Goal: Information Seeking & Learning: Learn about a topic

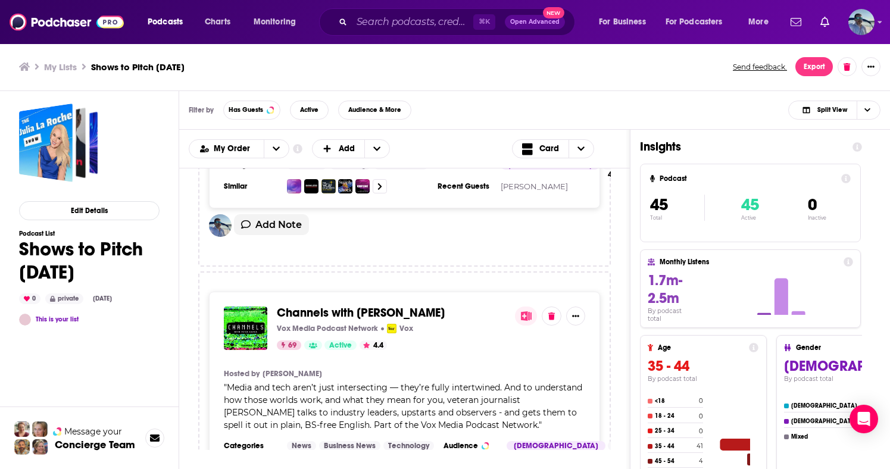
scroll to position [8980, 0]
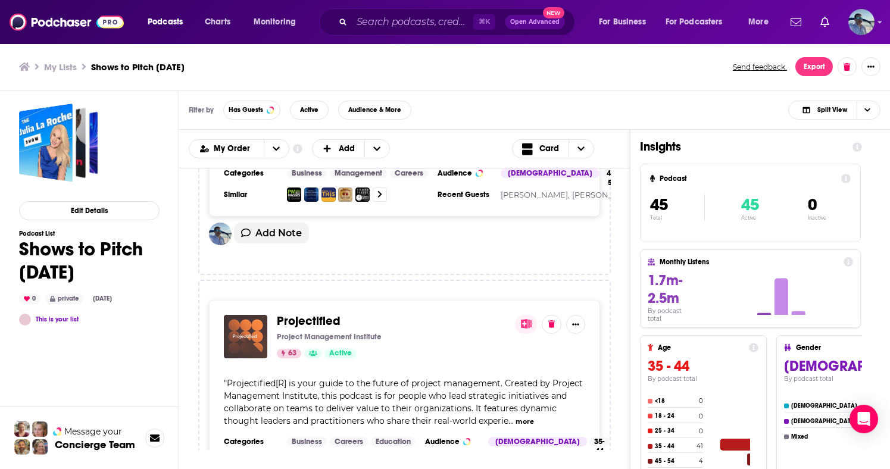
click at [257, 318] on div "Podcasts Charts Monitoring ⌘ K Open Advanced New For Business For Podcasters Mo…" at bounding box center [445, 234] width 890 height 469
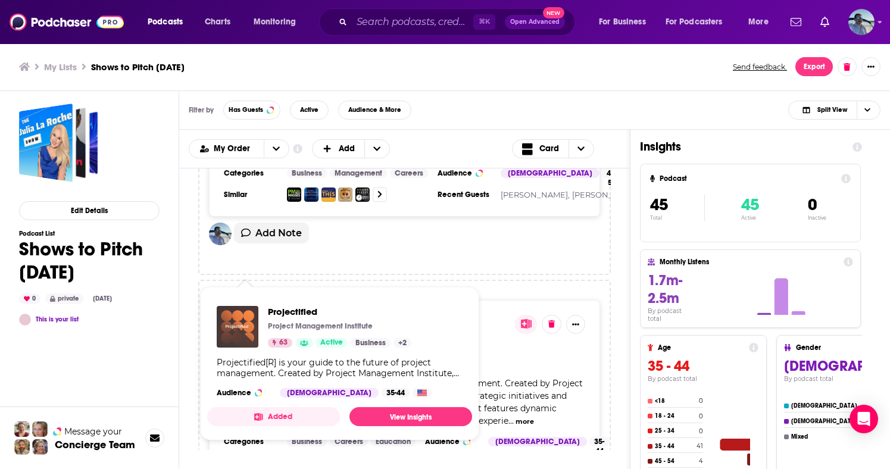
click at [243, 320] on img "Projectified" at bounding box center [238, 327] width 42 height 42
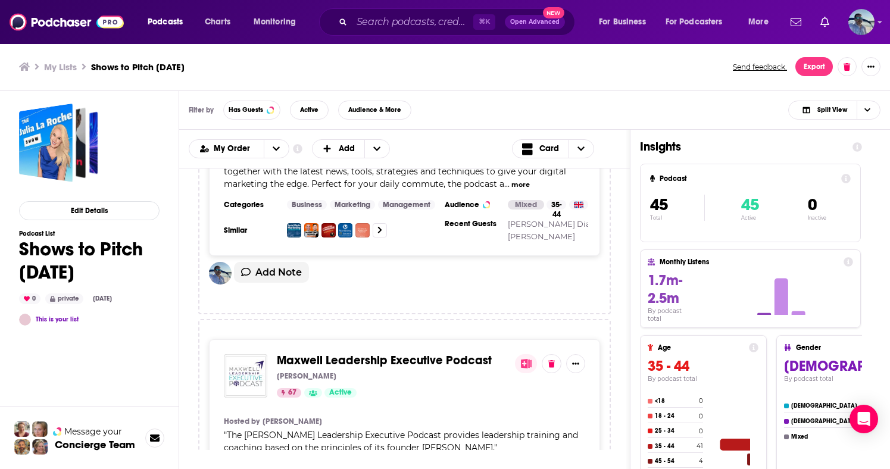
scroll to position [10941, 0]
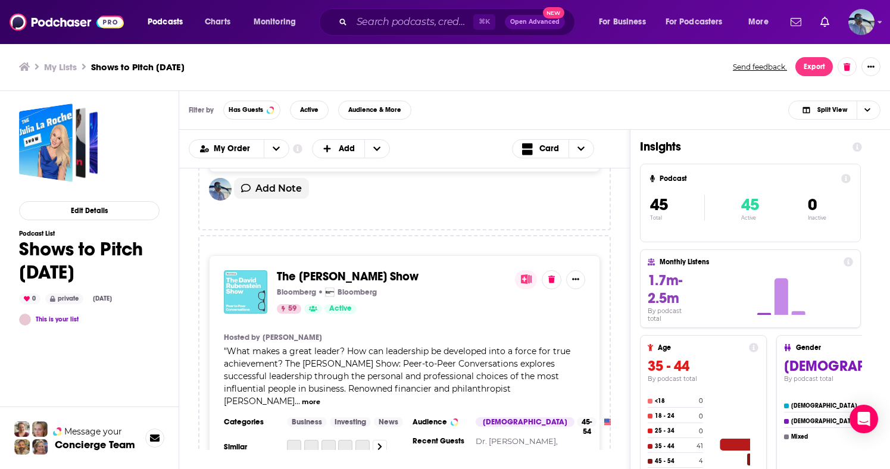
click at [256, 313] on div "Podcasts Charts Monitoring ⌘ K Open Advanced New For Business For Podcasters Mo…" at bounding box center [445, 234] width 890 height 469
click at [333, 314] on div "Podcasts Charts Monitoring ⌘ K Open Advanced New For Business For Podcasters Mo…" at bounding box center [445, 234] width 890 height 469
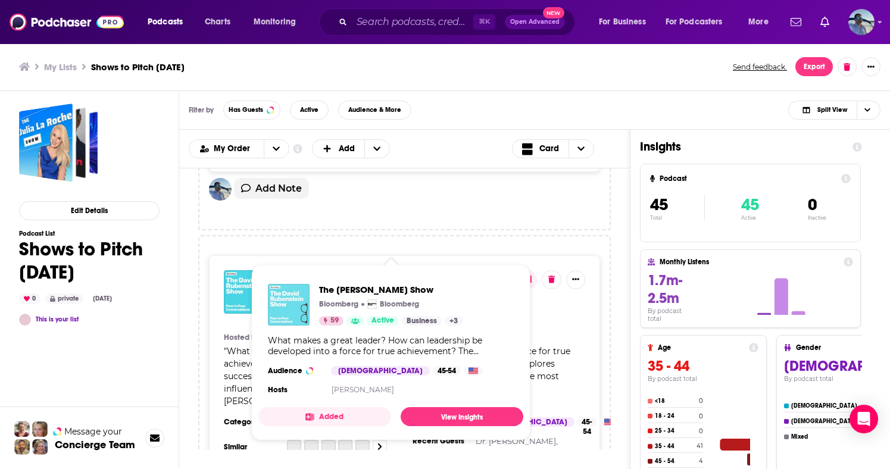
click at [270, 290] on img "The David Rubenstein Show" at bounding box center [289, 305] width 42 height 42
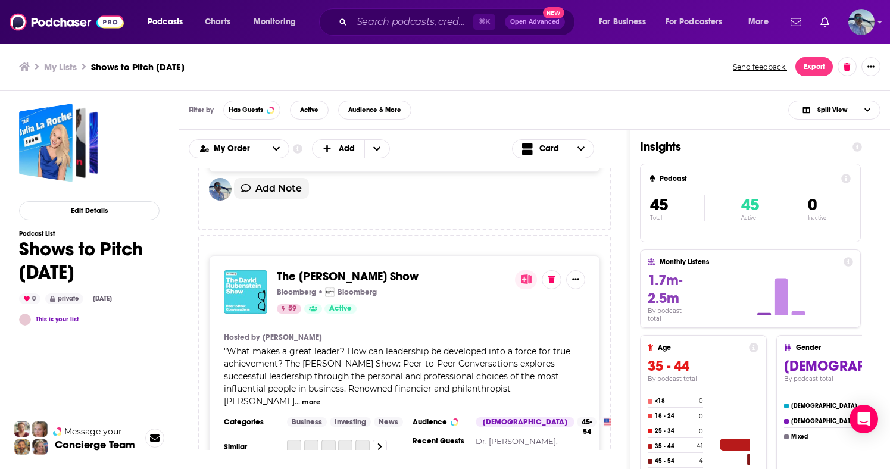
scroll to position [7255, 0]
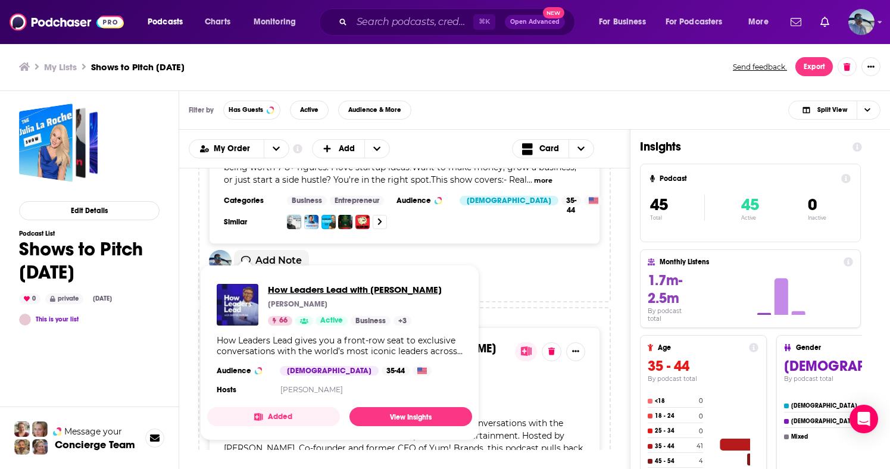
click at [354, 290] on span "How Leaders Lead with David Novak" at bounding box center [355, 289] width 174 height 11
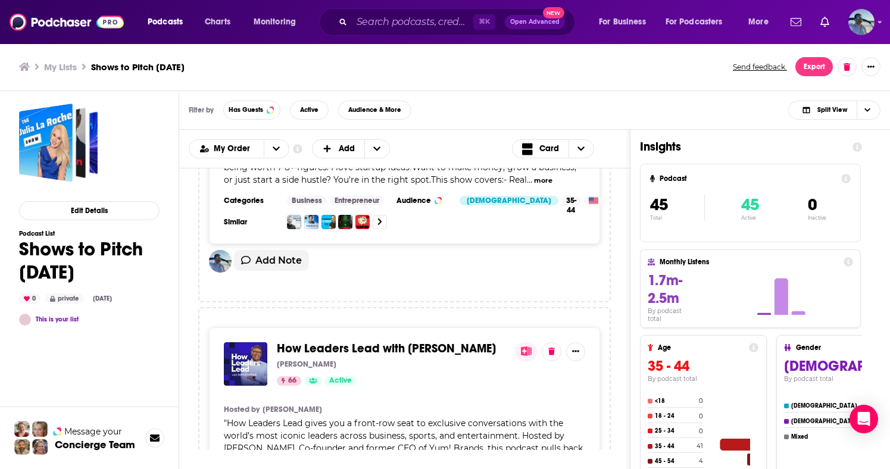
scroll to position [6366, 0]
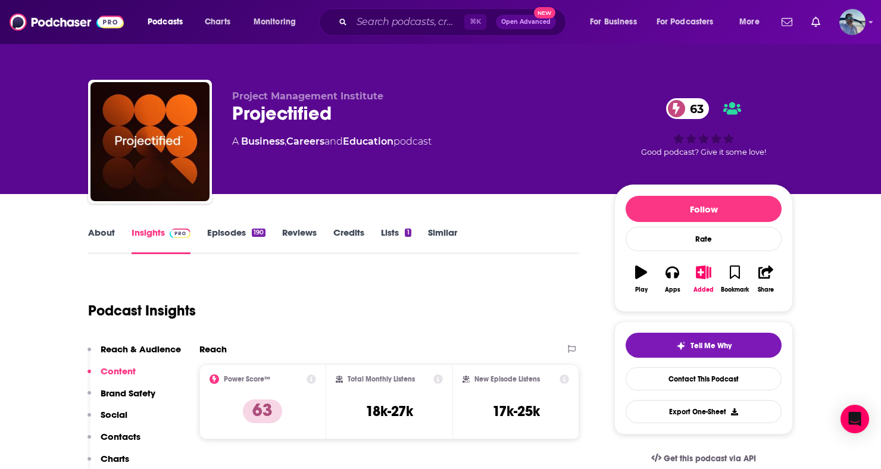
click at [227, 232] on link "Episodes 190" at bounding box center [236, 240] width 58 height 27
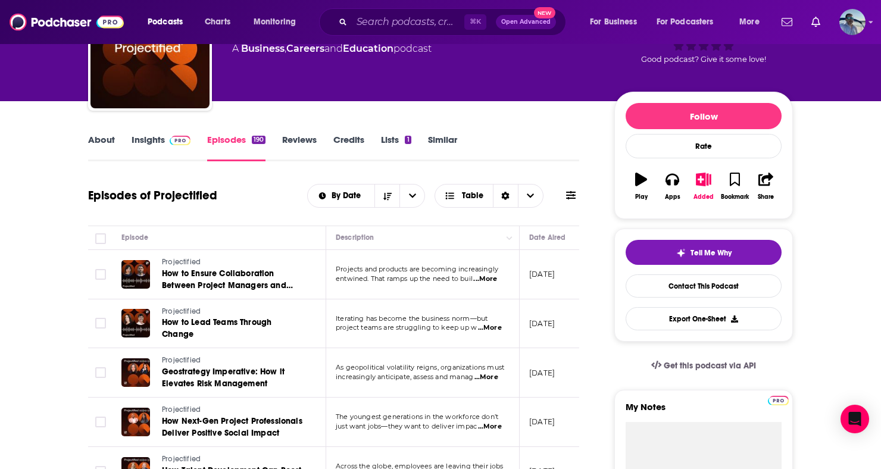
scroll to position [93, 0]
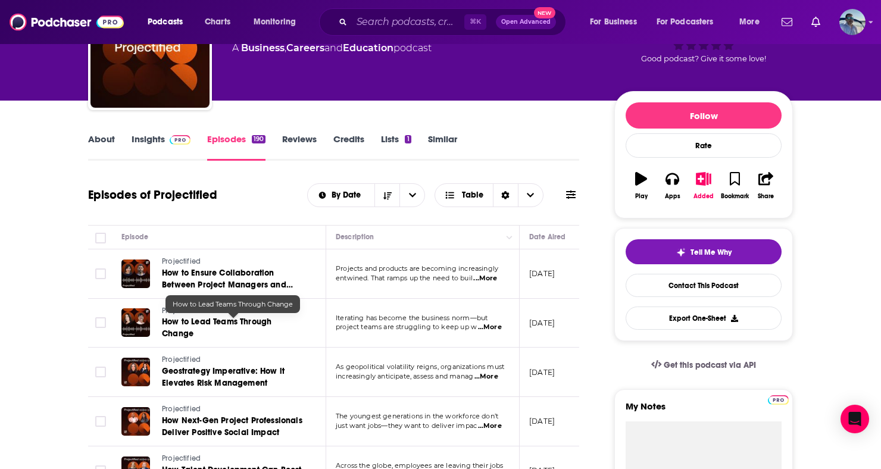
click at [227, 326] on span "How to Lead Teams Through Change" at bounding box center [217, 328] width 110 height 22
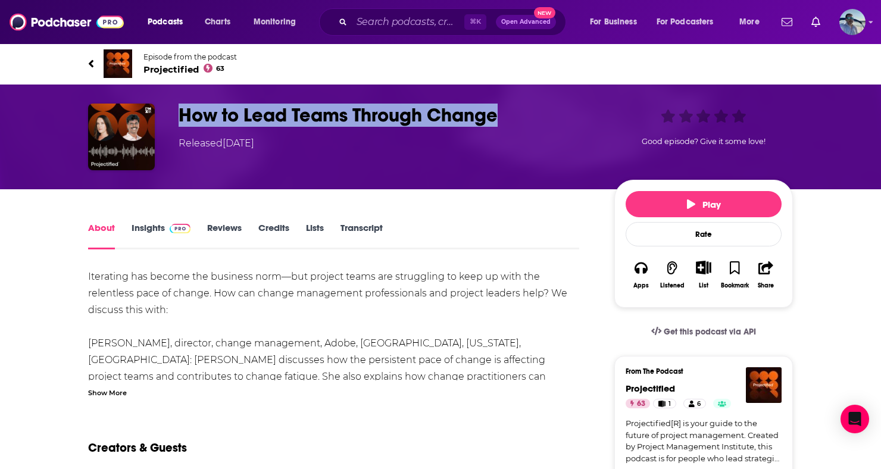
drag, startPoint x: 177, startPoint y: 113, endPoint x: 498, endPoint y: 125, distance: 320.5
click at [498, 125] on div "How to Lead Teams Through Change Released Wednesday, 17th September 2025 Good e…" at bounding box center [440, 137] width 705 height 67
copy h1 "How to Lead Teams Through Change"
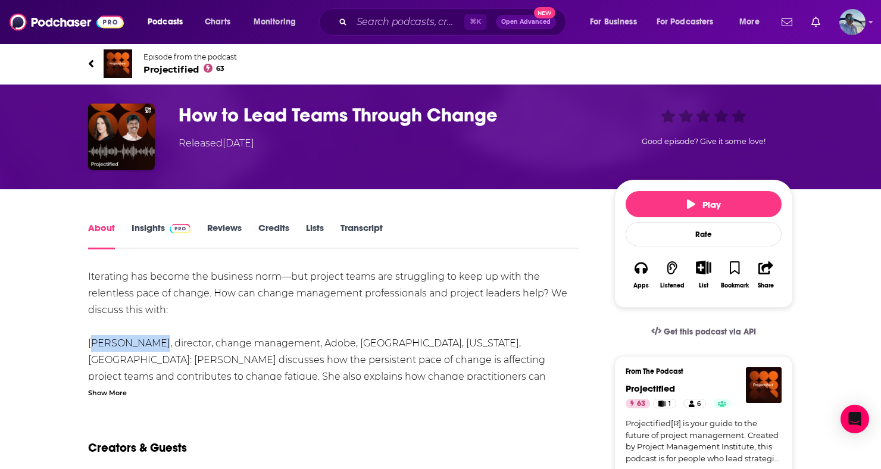
drag, startPoint x: 79, startPoint y: 336, endPoint x: 151, endPoint y: 339, distance: 71.5
copy div "Sharon Casey"
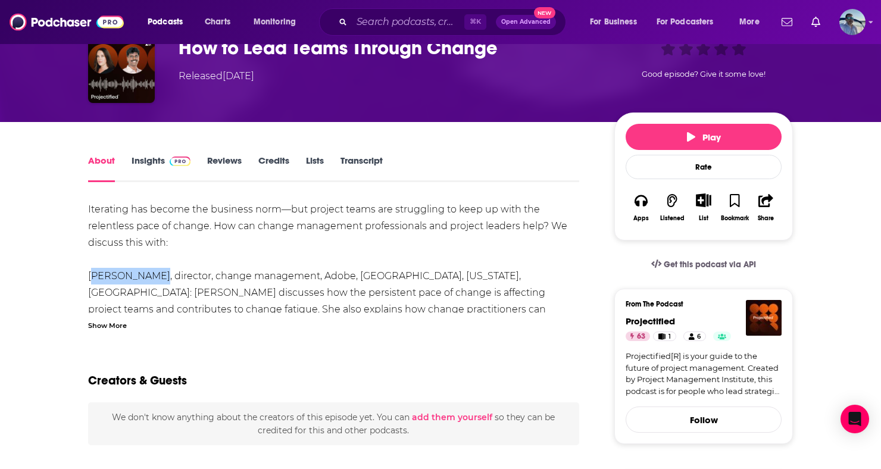
scroll to position [86, 0]
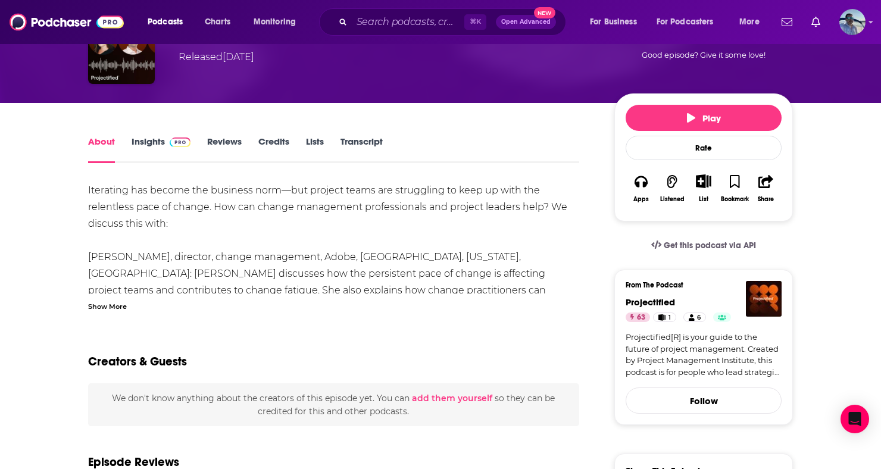
click at [98, 306] on div "Show More" at bounding box center [107, 305] width 39 height 11
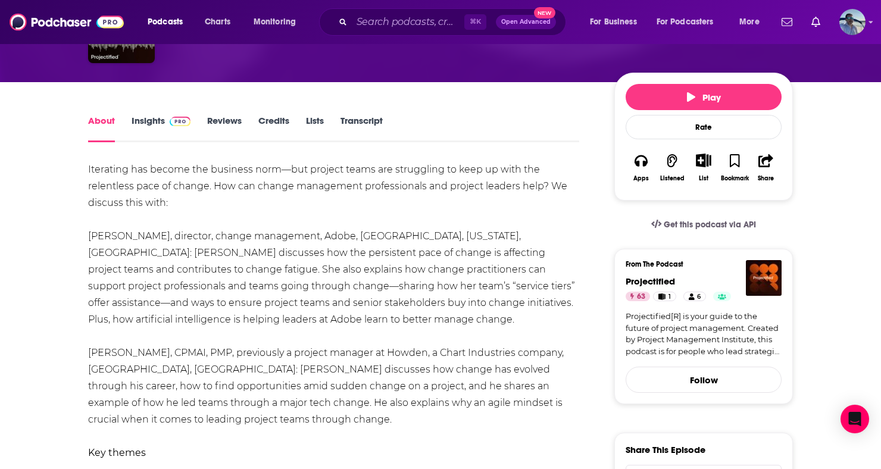
scroll to position [108, 0]
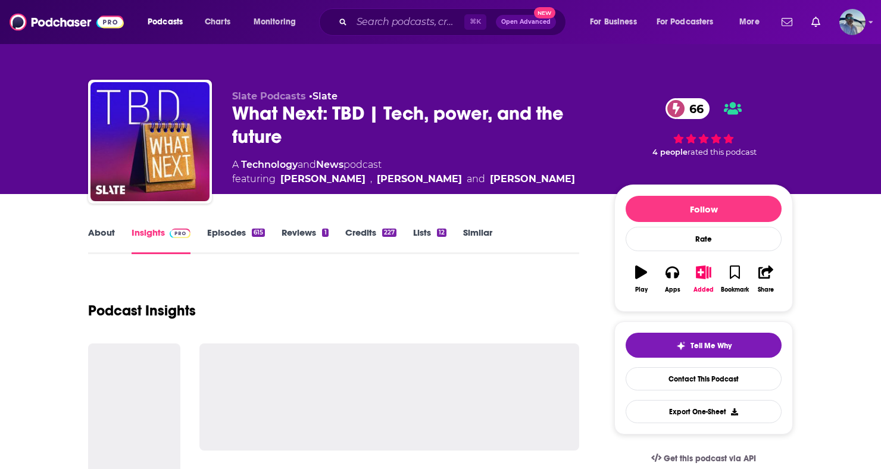
click at [225, 236] on link "Episodes 615" at bounding box center [236, 240] width 58 height 27
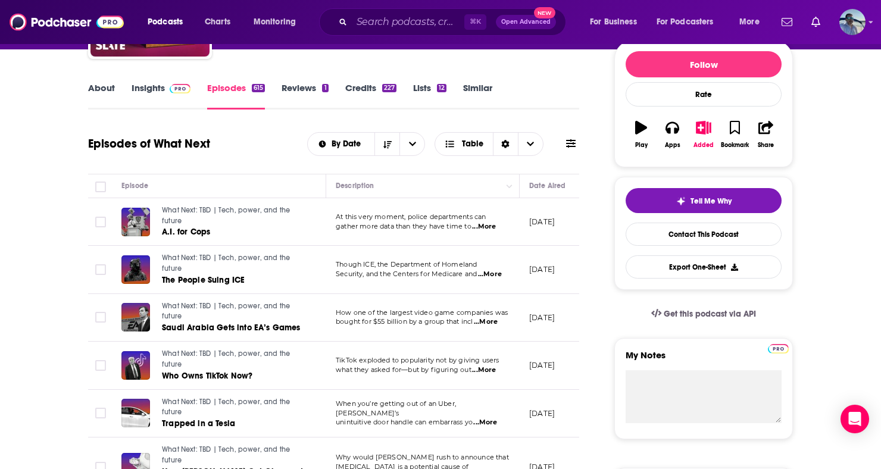
scroll to position [129, 0]
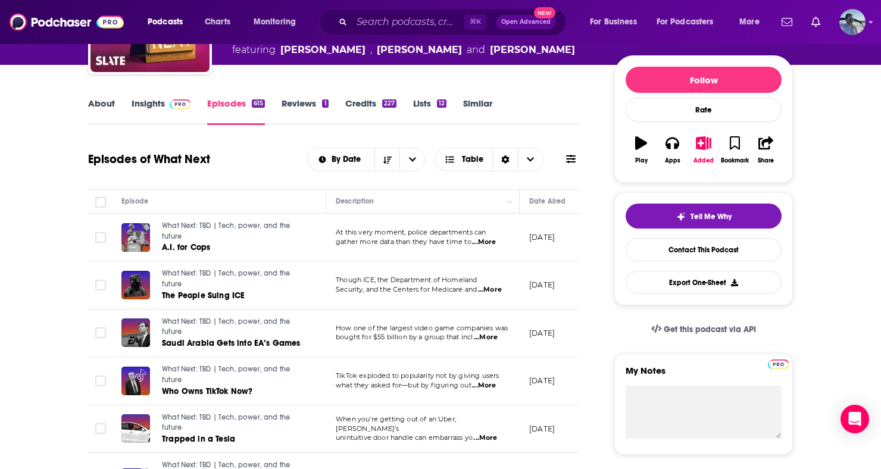
click at [171, 107] on img at bounding box center [180, 104] width 21 height 10
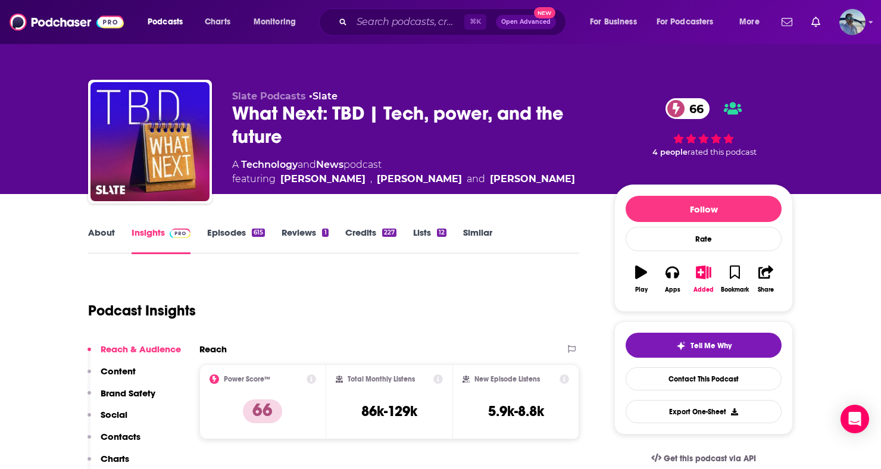
click at [217, 235] on link "Episodes 615" at bounding box center [236, 240] width 58 height 27
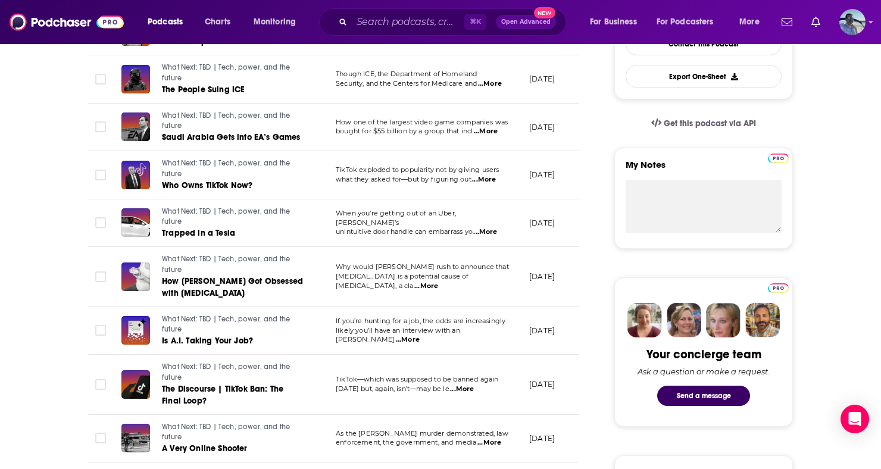
scroll to position [423, 0]
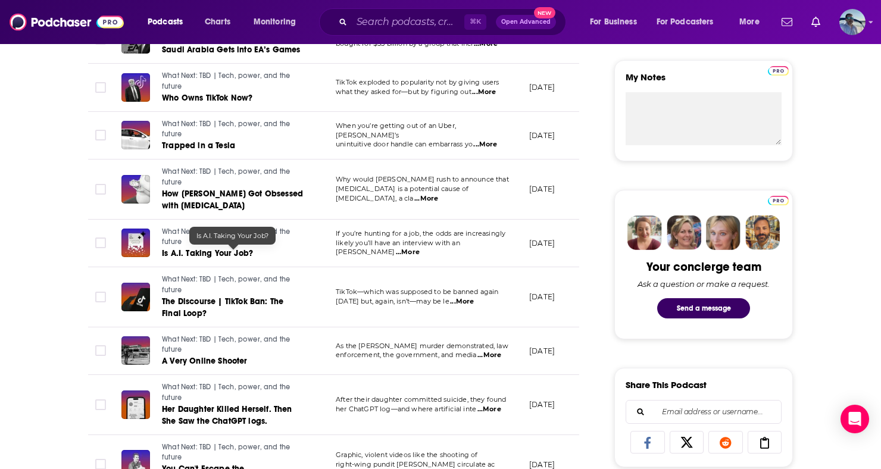
click at [180, 251] on span "Is A.I. Taking Your Job?" at bounding box center [207, 253] width 91 height 10
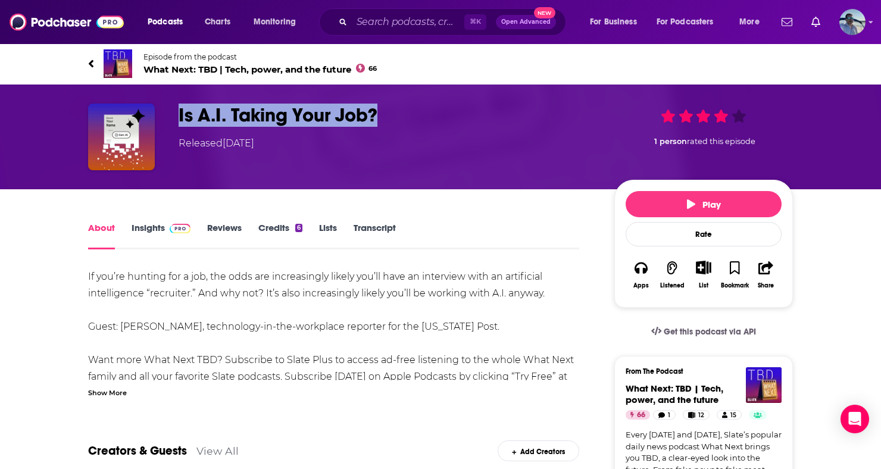
drag, startPoint x: 180, startPoint y: 115, endPoint x: 389, endPoint y: 120, distance: 209.0
click at [389, 120] on h1 "Is A.I. Taking Your Job?" at bounding box center [387, 115] width 417 height 23
copy h1 "Is A.I. Taking Your Job?"
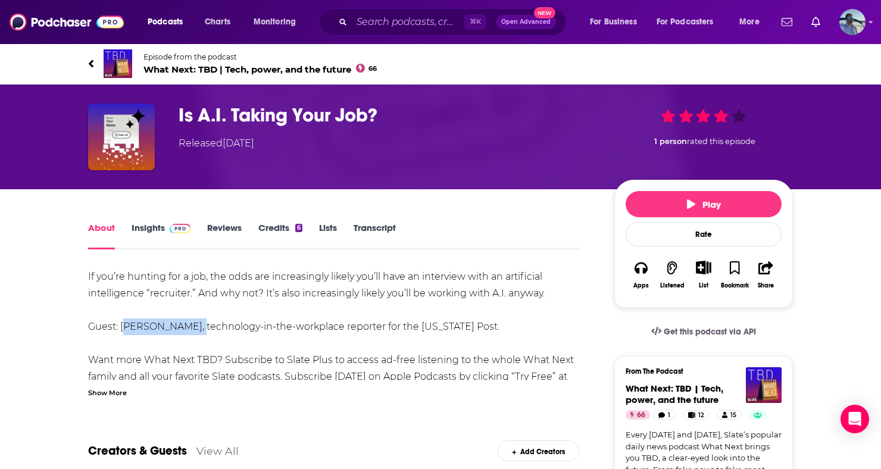
drag, startPoint x: 121, startPoint y: 326, endPoint x: 182, endPoint y: 330, distance: 60.9
click at [182, 330] on div "If you’re hunting for a job, the odds are increasingly likely you’ll have an in…" at bounding box center [333, 343] width 491 height 150
copy div "Danielle Abril"
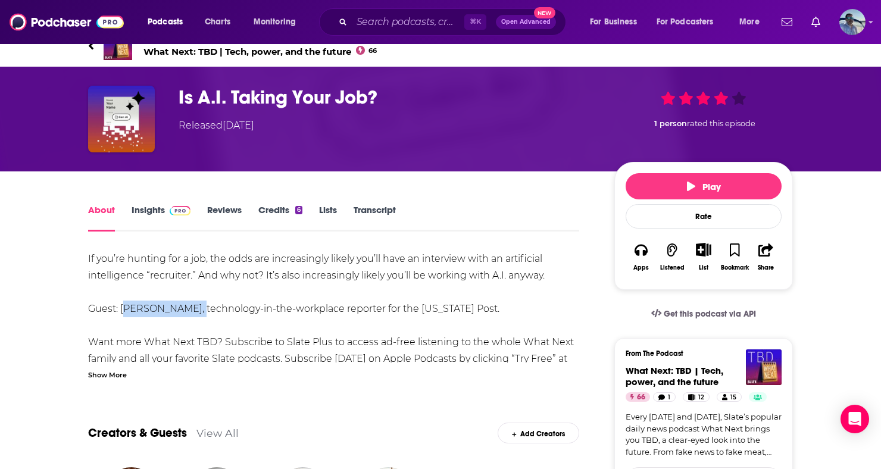
scroll to position [18, 0]
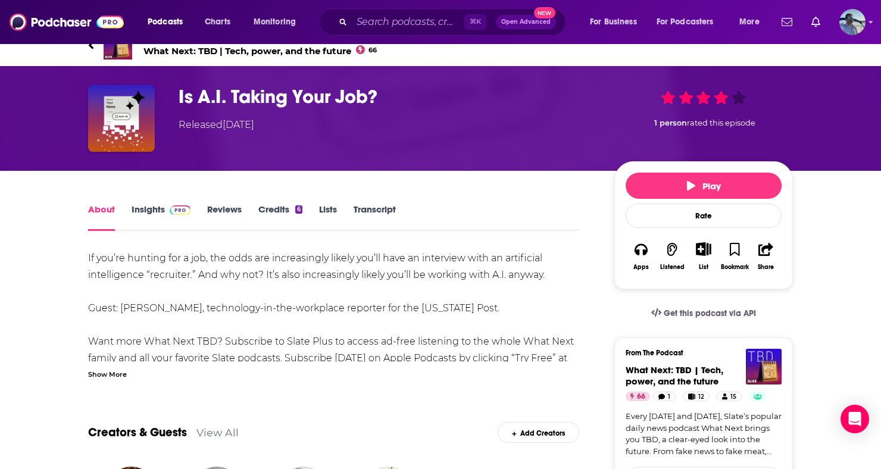
click at [89, 376] on div "Show More" at bounding box center [107, 373] width 39 height 11
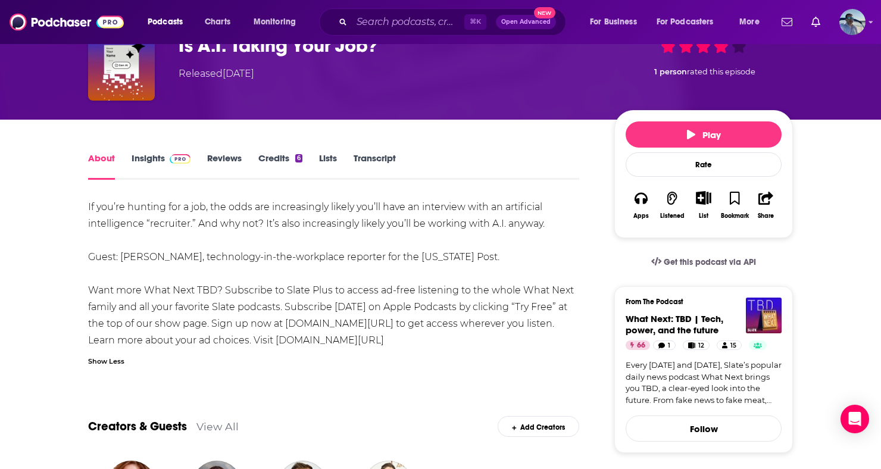
scroll to position [69, 0]
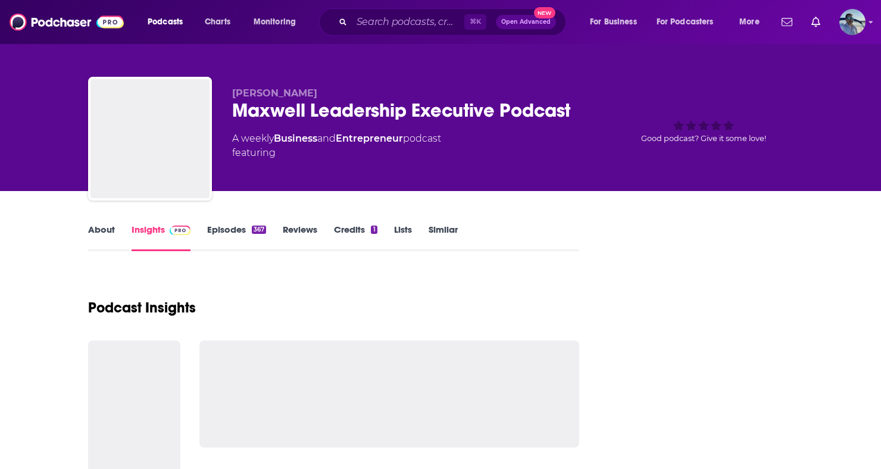
scroll to position [142, 0]
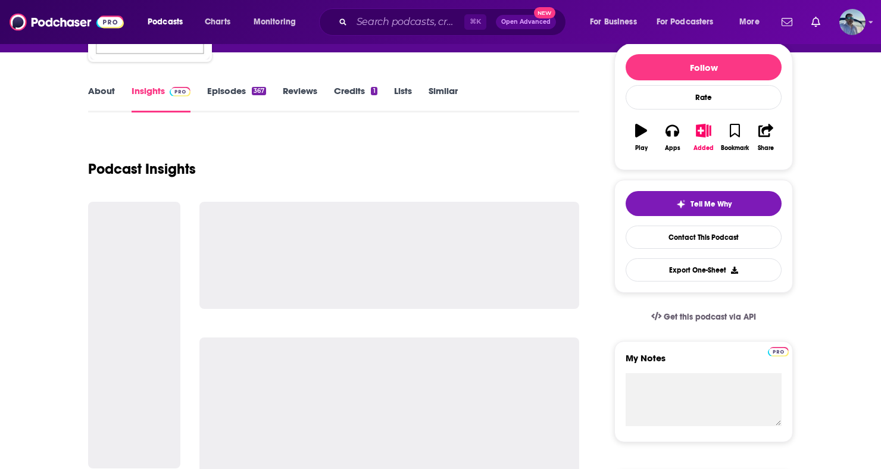
click at [235, 93] on link "Episodes 367" at bounding box center [236, 98] width 59 height 27
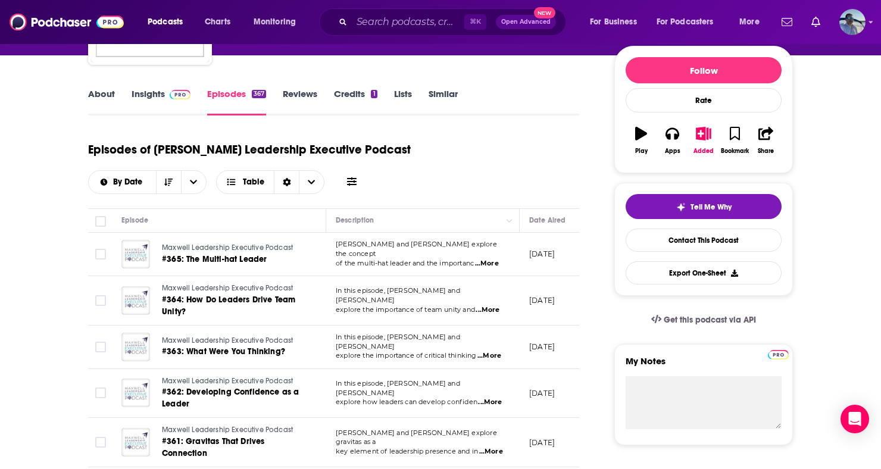
scroll to position [139, 0]
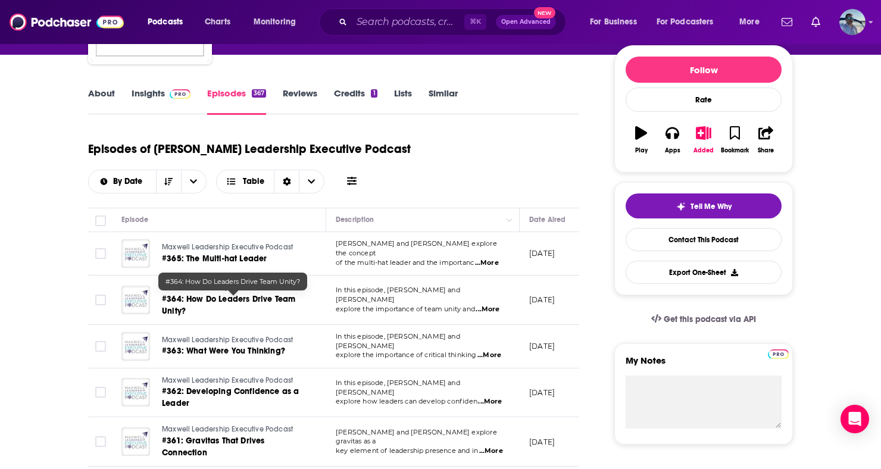
click at [248, 302] on span "#364: How Do Leaders Drive Team Unity?" at bounding box center [228, 305] width 133 height 22
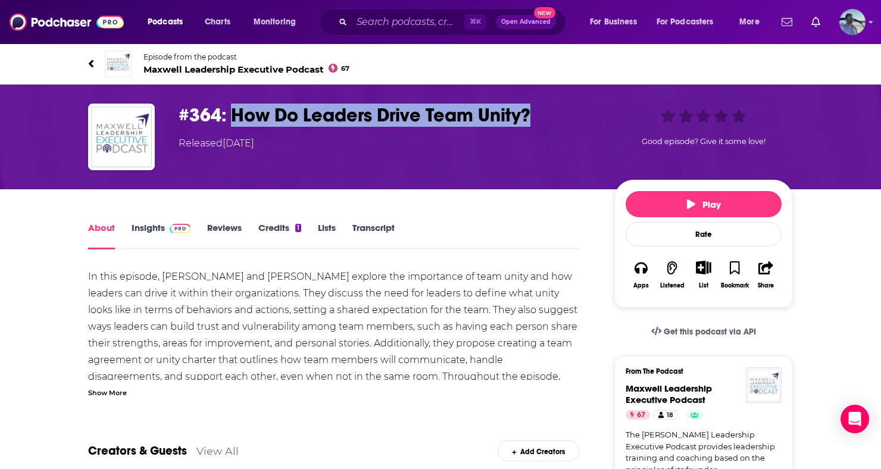
drag, startPoint x: 230, startPoint y: 111, endPoint x: 527, endPoint y: 121, distance: 296.6
click at [527, 121] on h1 "#364: How Do Leaders Drive Team Unity?" at bounding box center [387, 115] width 417 height 23
copy h1 "How Do Leaders Drive Team Unity?"
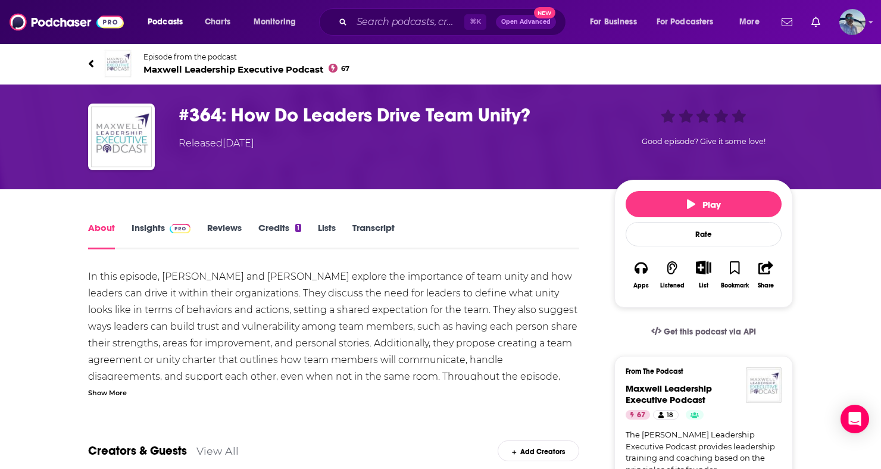
click at [199, 275] on div "In this episode, Chris Goede and Perry Holley explore the importance of team un…" at bounding box center [333, 351] width 491 height 167
drag, startPoint x: 162, startPoint y: 274, endPoint x: 266, endPoint y: 282, distance: 104.5
click at [266, 282] on div "In this episode, Chris Goede and Perry Holley explore the importance of team un…" at bounding box center [333, 351] width 491 height 167
copy div "Chris Goede and Perry"
click at [120, 394] on div "Show More" at bounding box center [107, 391] width 39 height 11
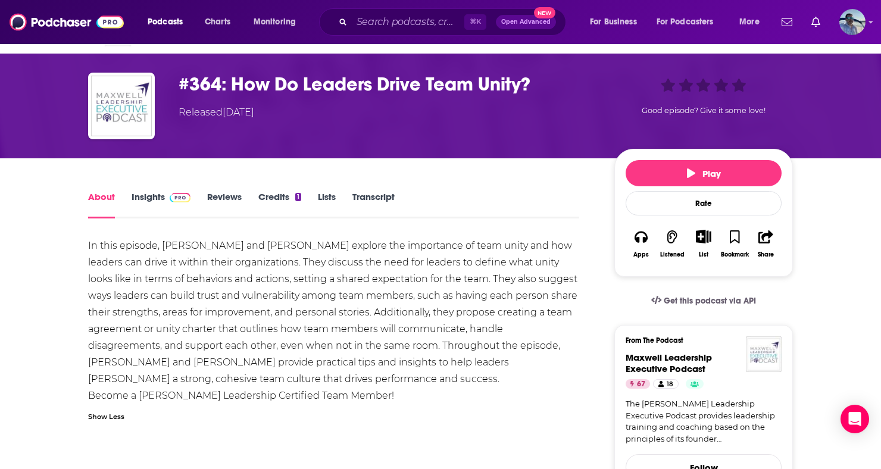
scroll to position [33, 0]
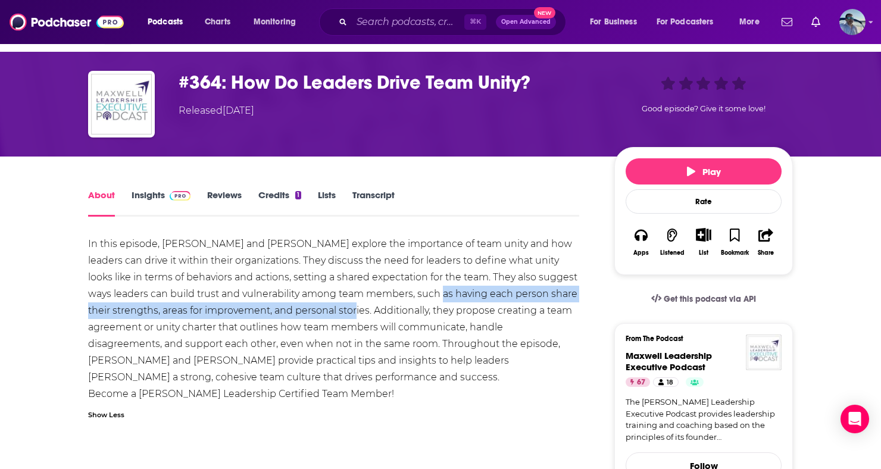
drag, startPoint x: 430, startPoint y: 294, endPoint x: 343, endPoint y: 311, distance: 88.5
click at [343, 311] on div "In this episode, Chris Goede and Perry Holley explore the importance of team un…" at bounding box center [333, 319] width 491 height 167
copy div "having each person share their strengths, areas for improvement, and personal s…"
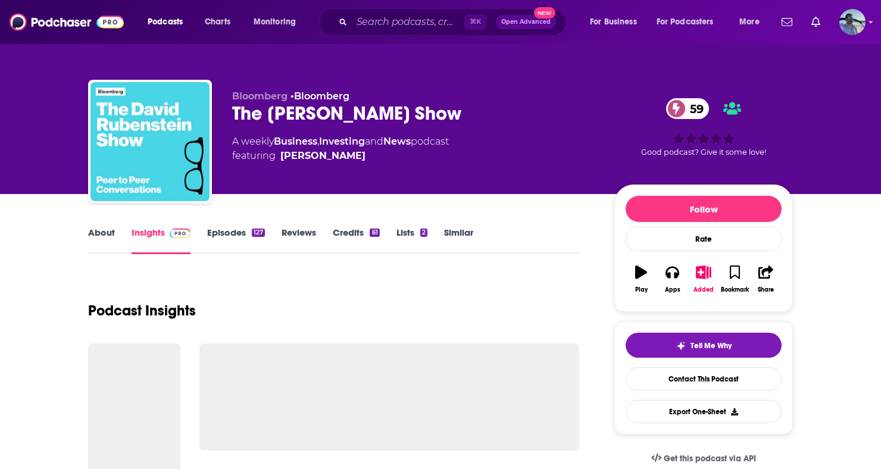
click at [239, 233] on link "Episodes 127" at bounding box center [236, 240] width 58 height 27
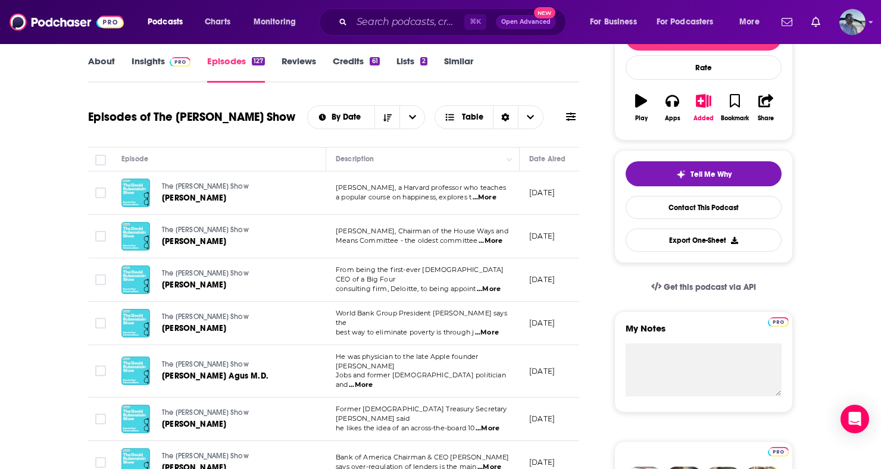
scroll to position [161, 0]
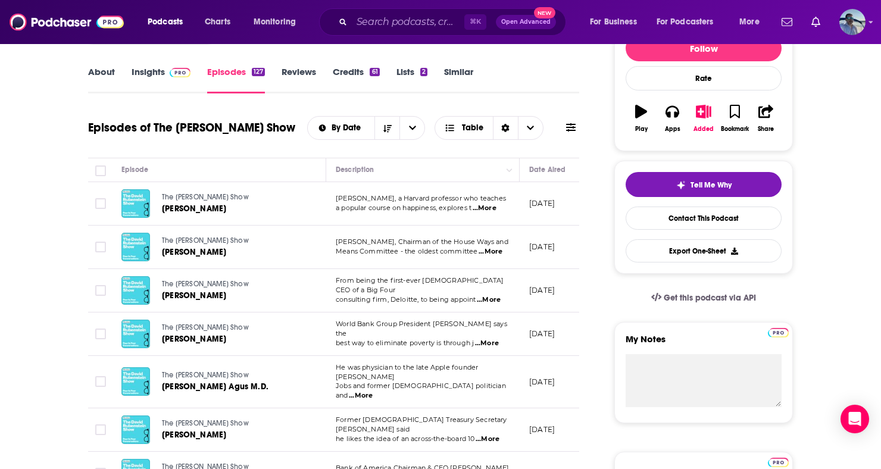
click at [496, 213] on span "...More" at bounding box center [485, 209] width 24 height 10
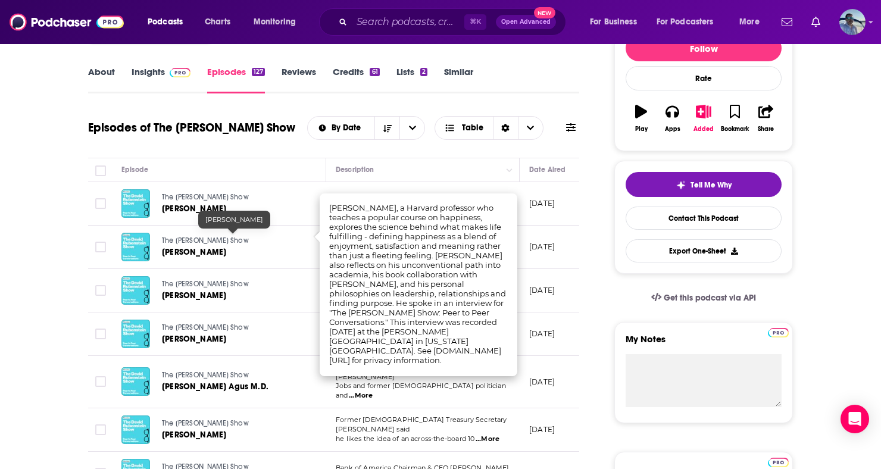
click at [202, 214] on span "Arthur C. Brooks" at bounding box center [194, 209] width 64 height 10
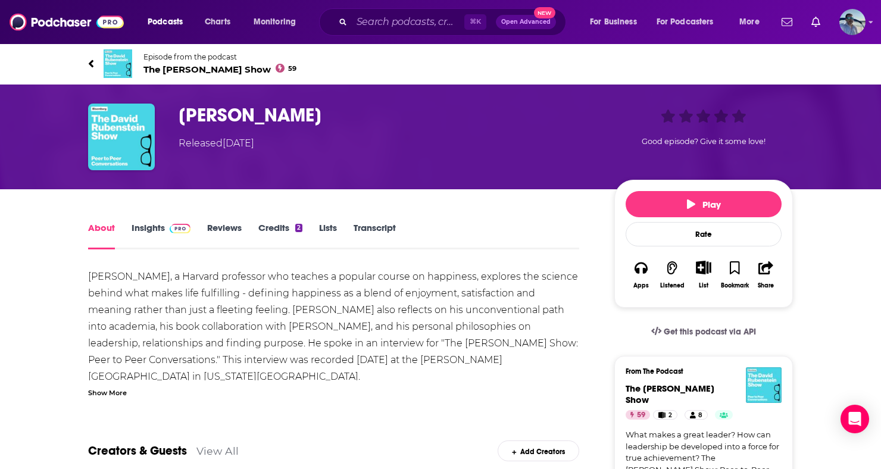
drag, startPoint x: 335, startPoint y: 115, endPoint x: 179, endPoint y: 118, distance: 156.6
click at [179, 118] on h1 "Arthur C. Brooks" at bounding box center [387, 115] width 417 height 23
copy h1 "Arthur C. Brooks"
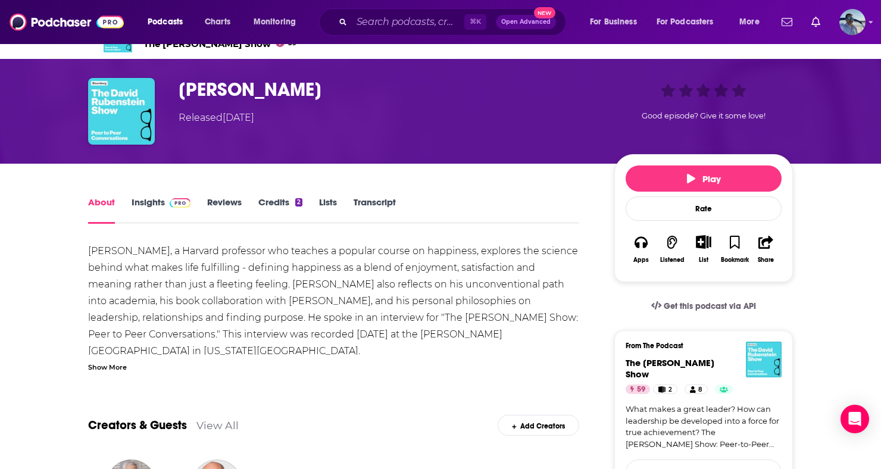
scroll to position [20, 0]
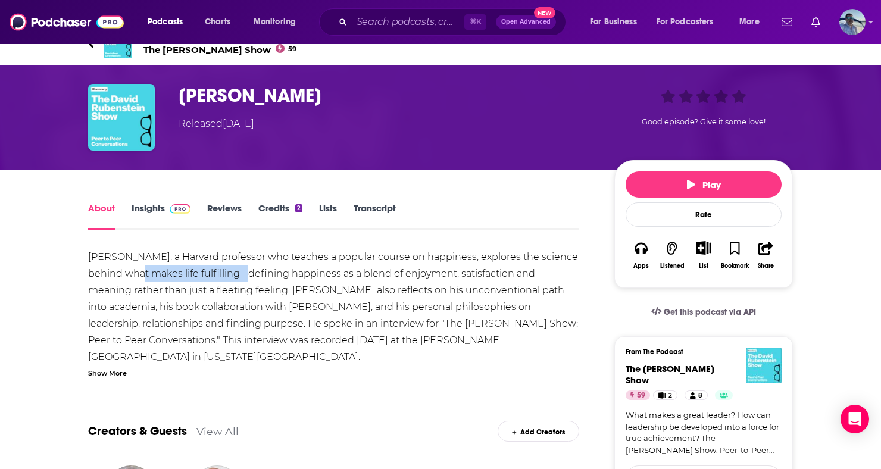
drag, startPoint x: 125, startPoint y: 272, endPoint x: 236, endPoint y: 279, distance: 111.5
click at [236, 279] on div "Arthur C. Brooks, a Harvard professor who teaches a popular course on happiness…" at bounding box center [333, 324] width 491 height 150
copy div "what makes life fulfilling"
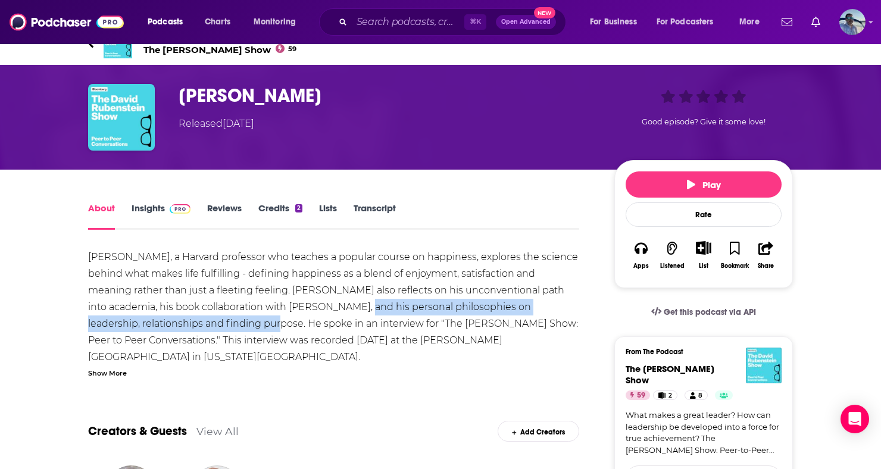
drag, startPoint x: 364, startPoint y: 305, endPoint x: 248, endPoint y: 329, distance: 118.4
click at [248, 329] on div "Arthur C. Brooks, a Harvard professor who teaches a popular course on happiness…" at bounding box center [333, 324] width 491 height 150
copy div "his personal philosophies on leadership, relationships and finding purpose"
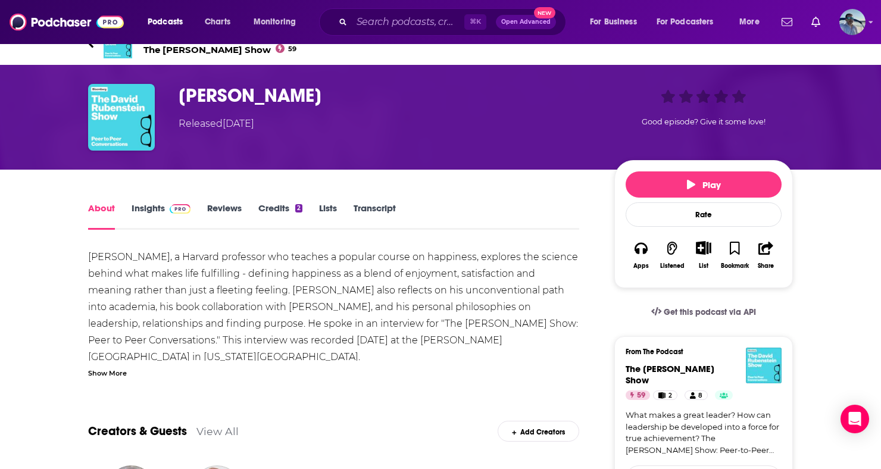
click at [145, 398] on div "Creators & Guests View All Add Creators" at bounding box center [333, 424] width 491 height 64
click at [119, 375] on div "Show More" at bounding box center [107, 372] width 39 height 11
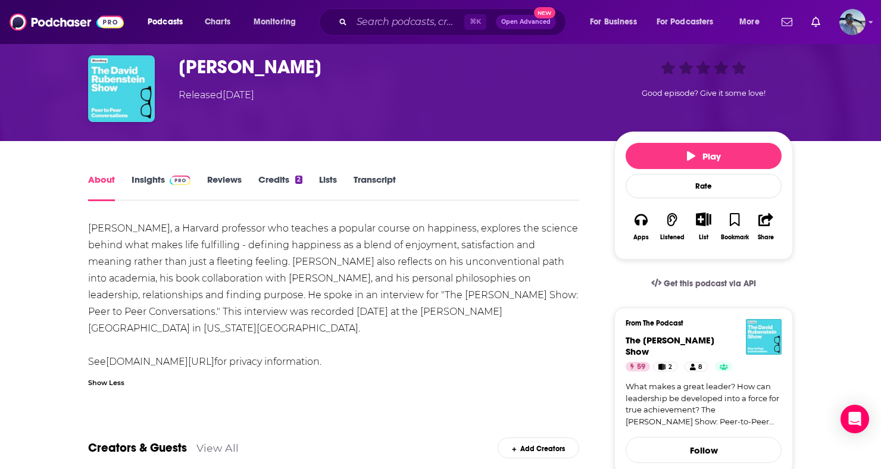
scroll to position [49, 0]
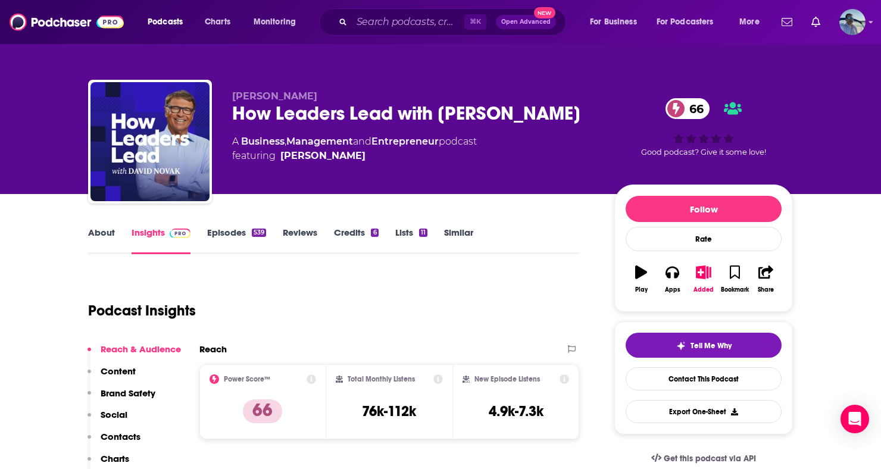
click at [231, 232] on link "Episodes 539" at bounding box center [236, 240] width 59 height 27
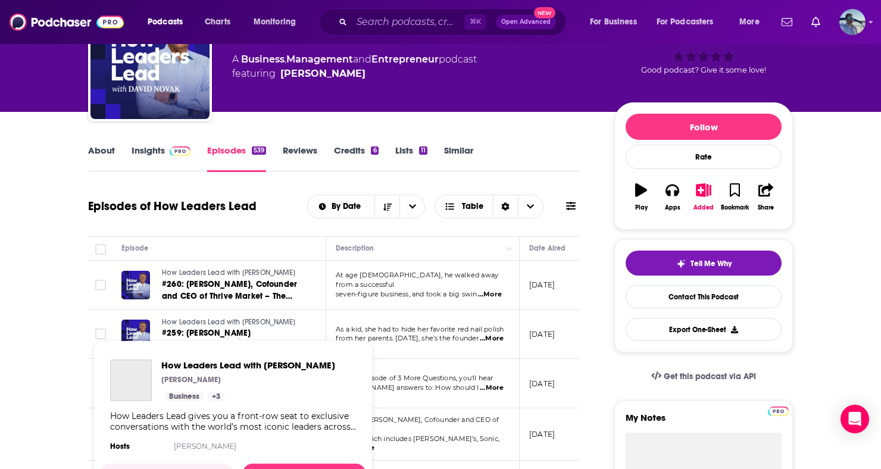
scroll to position [85, 0]
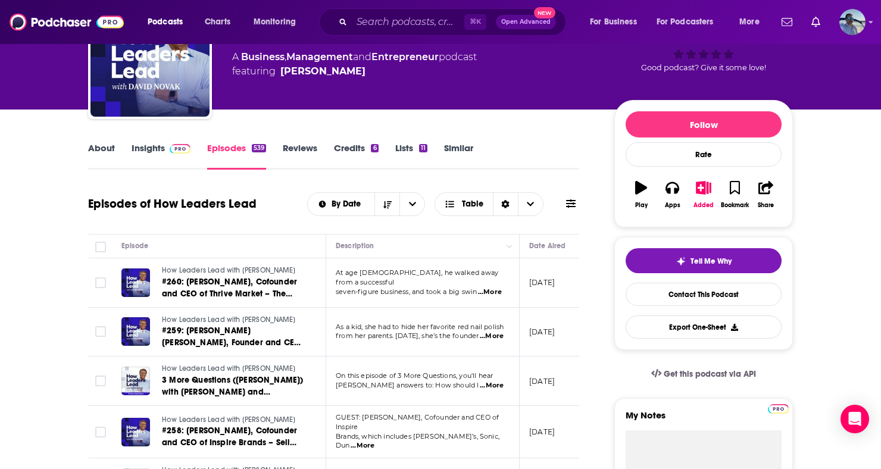
click at [491, 288] on span "...More" at bounding box center [490, 293] width 24 height 10
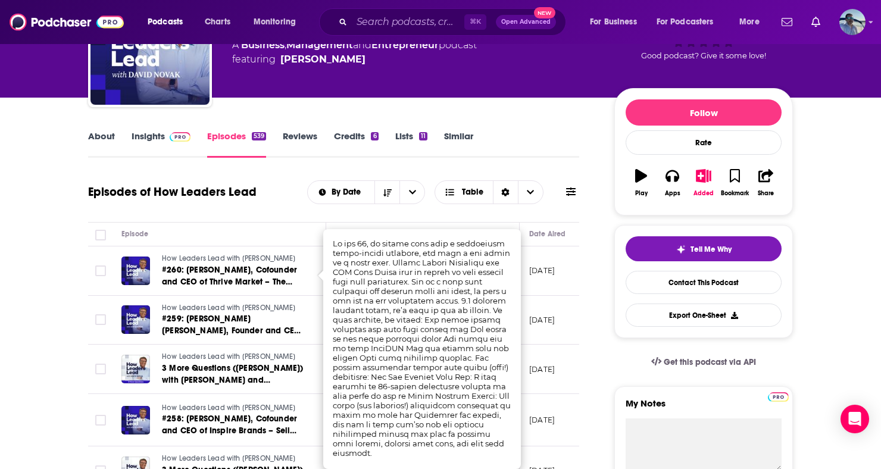
scroll to position [110, 0]
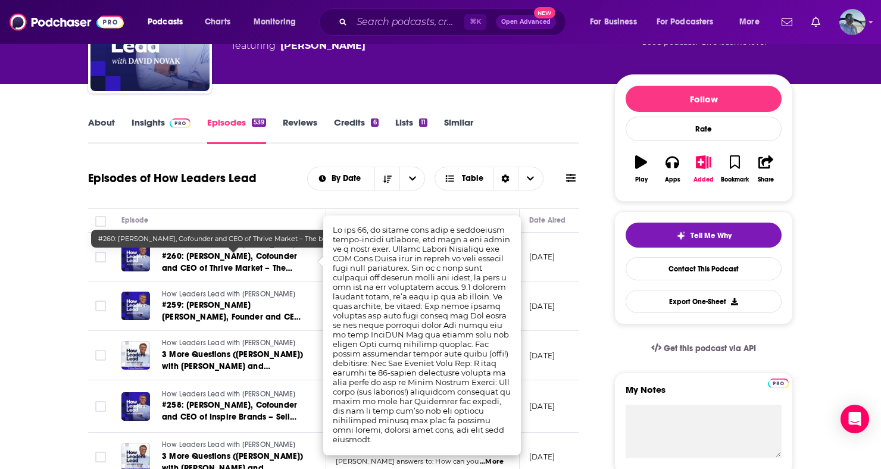
click at [244, 260] on span "#260: Nick Green, Cofounder and CEO of Thrive Market – The business model matte…" at bounding box center [229, 268] width 135 height 34
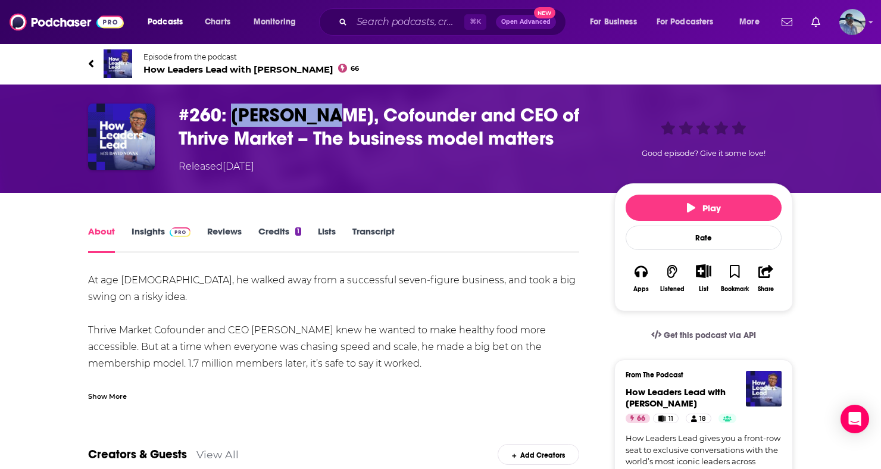
drag, startPoint x: 230, startPoint y: 115, endPoint x: 326, endPoint y: 120, distance: 96.0
click at [326, 120] on h1 "#260: Nick Green, Cofounder and CEO of Thrive Market – The business model matte…" at bounding box center [387, 127] width 417 height 46
copy h1 "Nick Green"
click at [378, 136] on h1 "#260: Nick Green, Cofounder and CEO of Thrive Market – The business model matte…" at bounding box center [387, 127] width 417 height 46
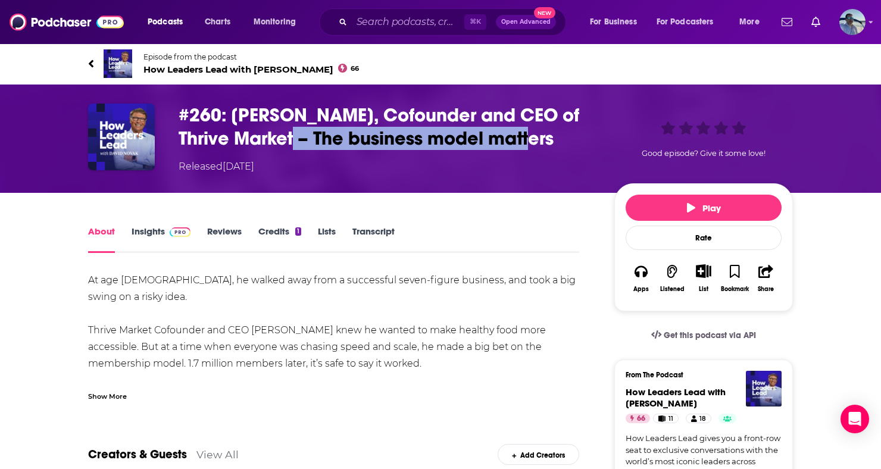
drag, startPoint x: 261, startPoint y: 139, endPoint x: 501, endPoint y: 145, distance: 240.0
click at [501, 145] on h1 "#260: Nick Green, Cofounder and CEO of Thrive Market – The business model matte…" at bounding box center [387, 127] width 417 height 46
copy h1 "The business model matters"
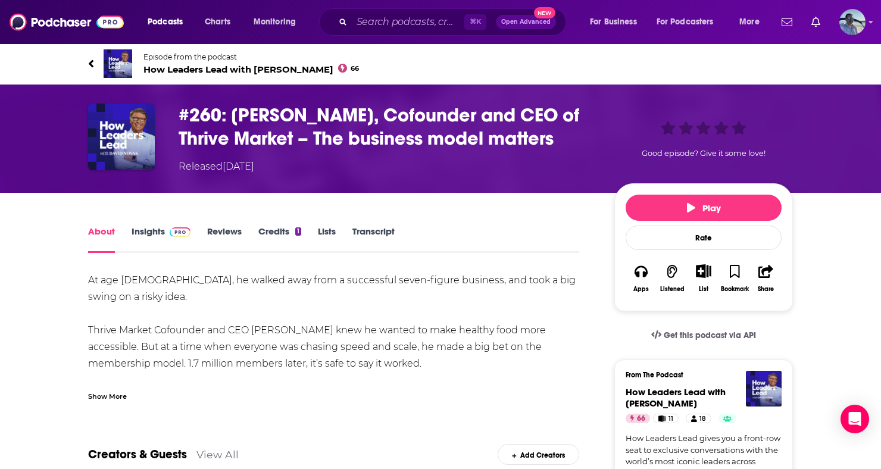
click at [116, 395] on div "Show More" at bounding box center [107, 395] width 39 height 11
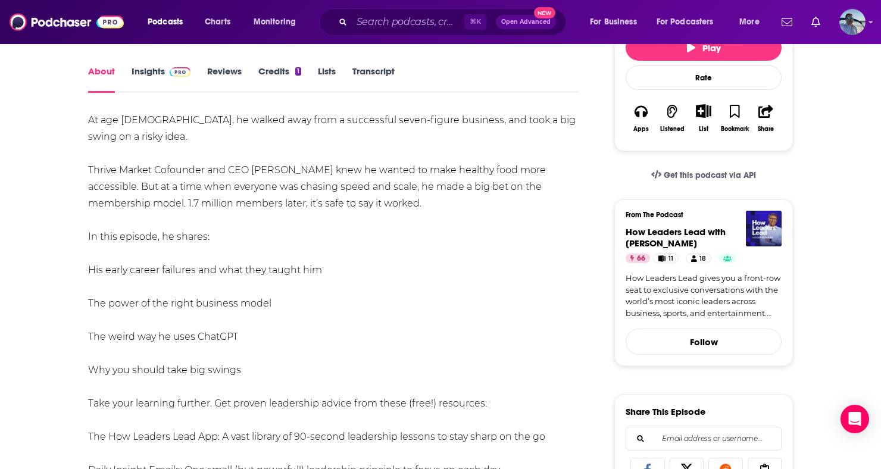
scroll to position [160, 0]
drag, startPoint x: 248, startPoint y: 320, endPoint x: 89, endPoint y: 326, distance: 159.1
click at [89, 326] on div "At age 25, he walked away from a successful seven-figure business, and took a b…" at bounding box center [333, 321] width 491 height 417
copy div "The weird way he uses ChatGPT"
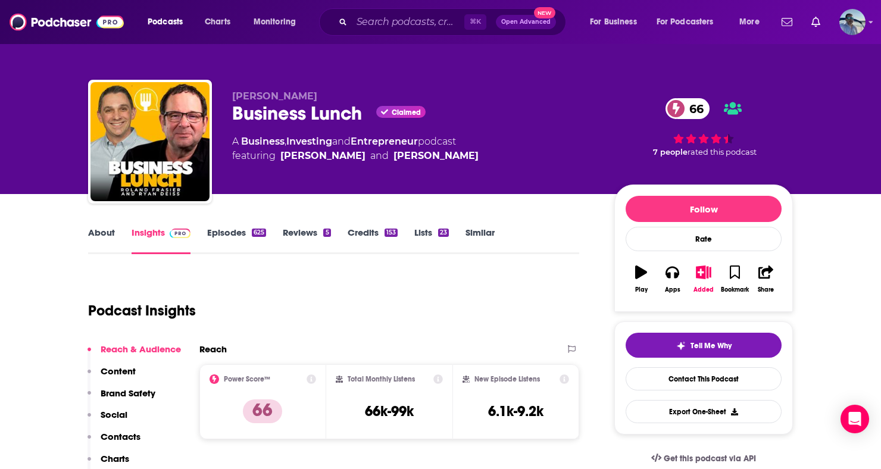
click at [220, 236] on link "Episodes 625" at bounding box center [236, 240] width 59 height 27
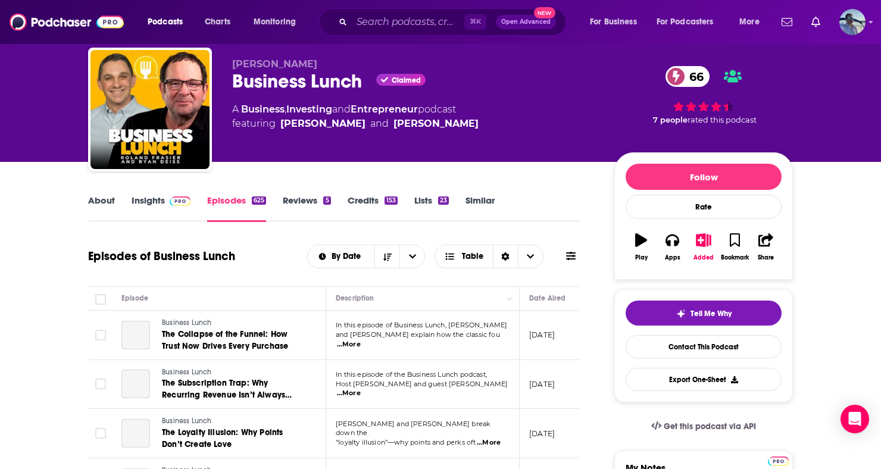
scroll to position [87, 0]
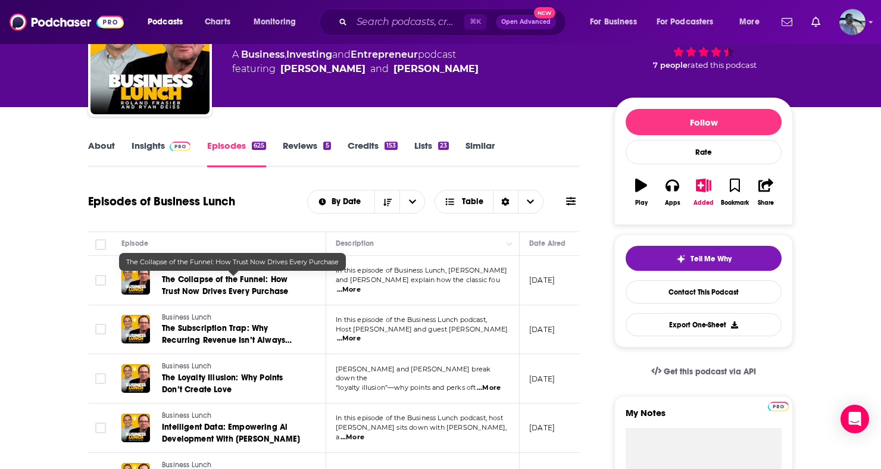
click at [242, 288] on span "The Collapse of the Funnel: How Trust Now Drives Every Purchase" at bounding box center [225, 285] width 126 height 22
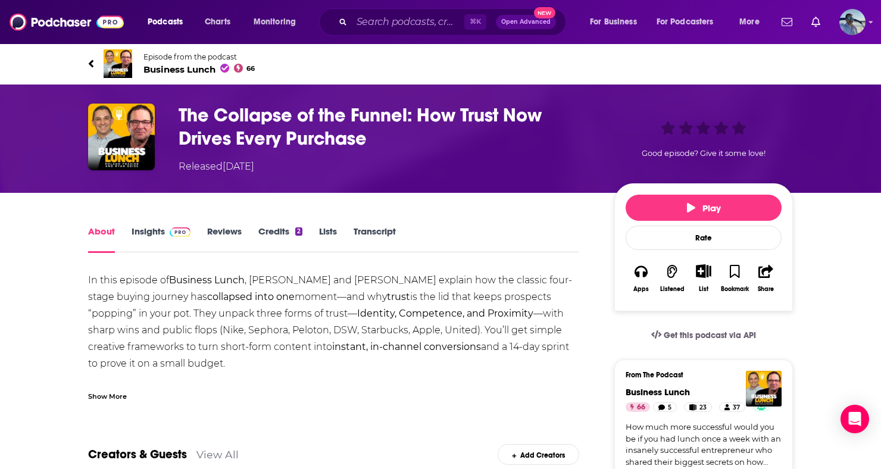
click at [418, 113] on h1 "The Collapse of the Funnel: How Trust Now Drives Every Purchase" at bounding box center [387, 127] width 417 height 46
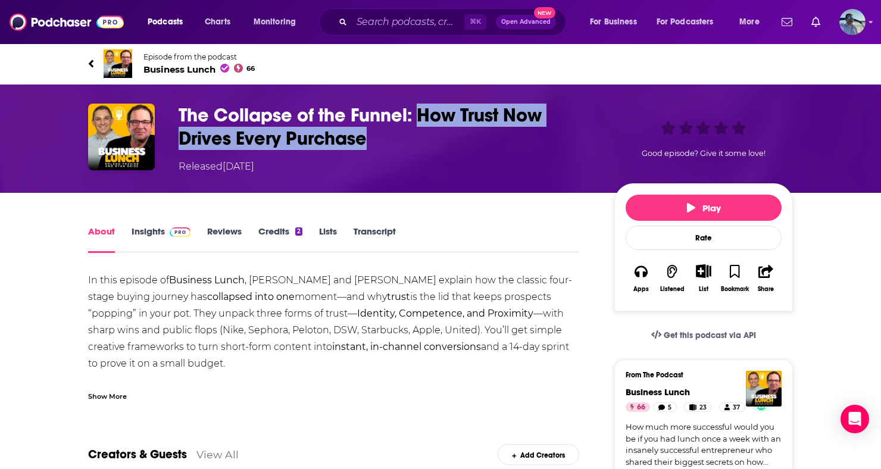
drag, startPoint x: 421, startPoint y: 117, endPoint x: 371, endPoint y: 140, distance: 55.1
click at [371, 140] on h1 "The Collapse of the Funnel: How Trust Now Drives Every Purchase" at bounding box center [387, 127] width 417 height 46
copy h1 "How Trust Now Drives Every Purchase"
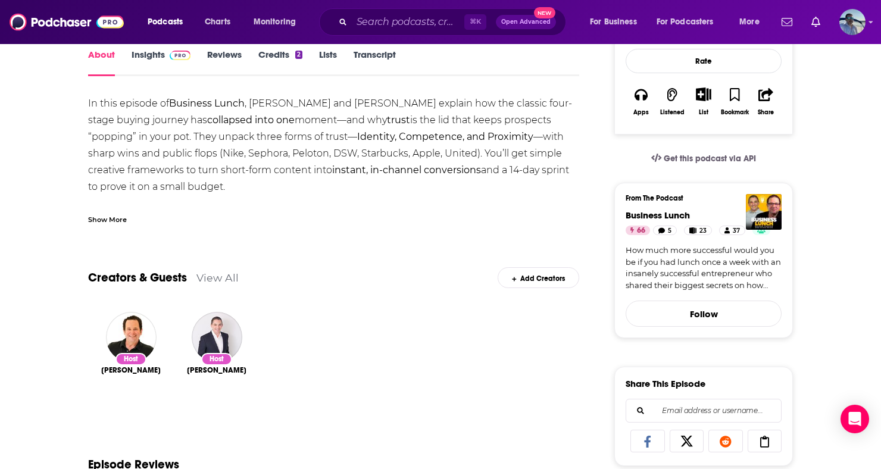
scroll to position [177, 0]
click at [98, 218] on div "Show More" at bounding box center [107, 218] width 39 height 11
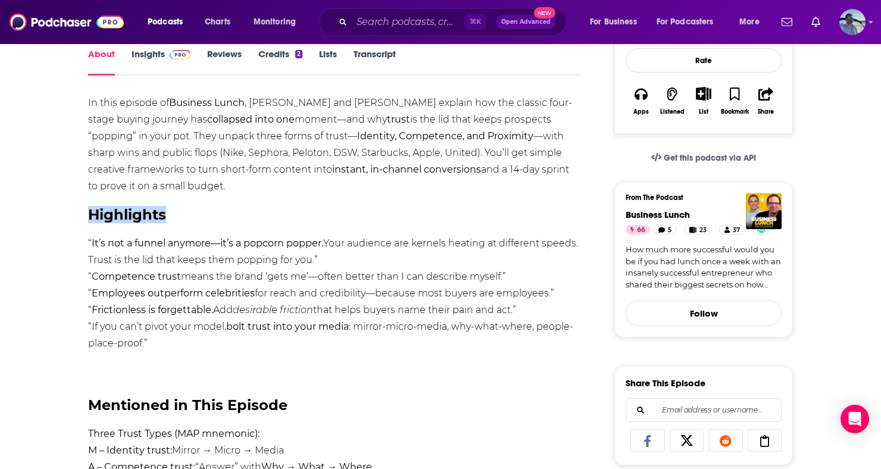
click at [98, 218] on h2 "Highlights" at bounding box center [333, 215] width 491 height 17
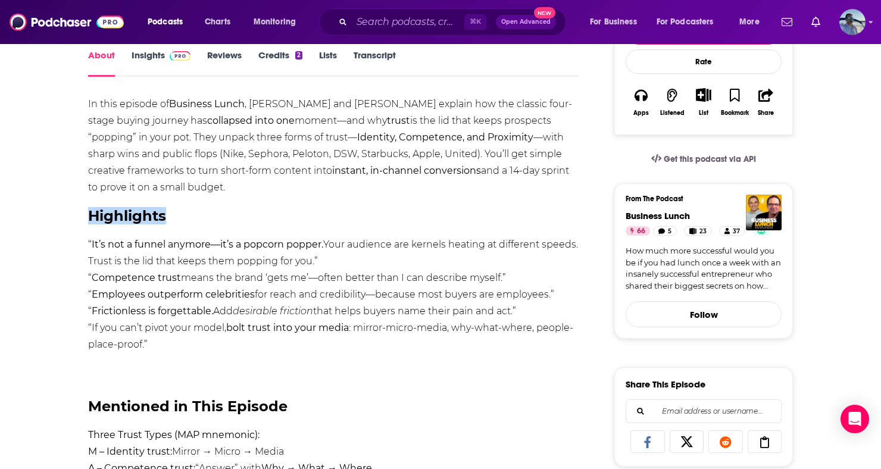
scroll to position [176, 0]
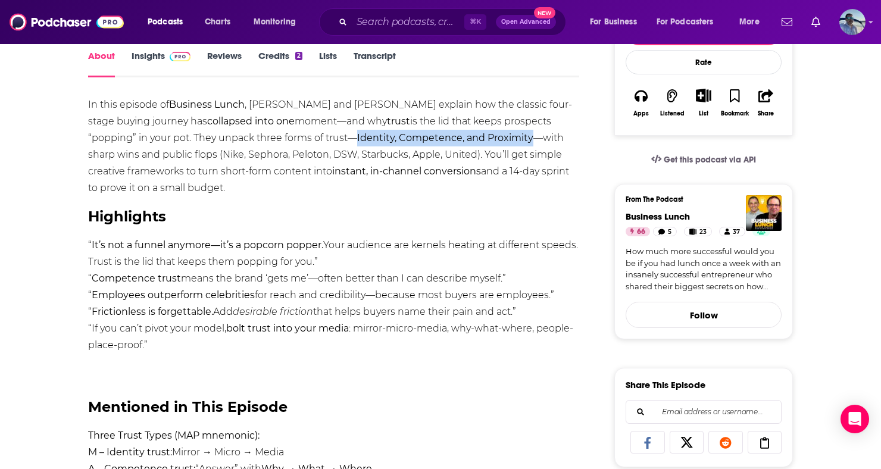
drag, startPoint x: 355, startPoint y: 137, endPoint x: 530, endPoint y: 140, distance: 175.6
copy strong "Identity, Competence, and Proximity"
